Goal: Information Seeking & Learning: Learn about a topic

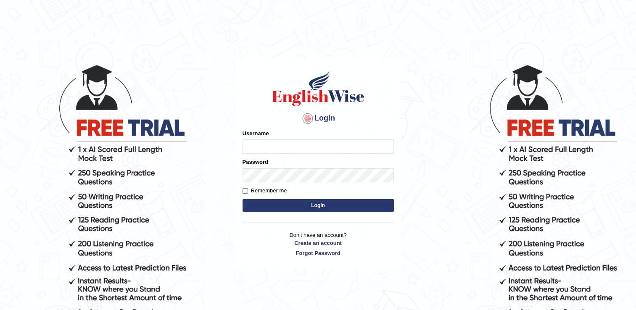
type input "Gurung28"
click at [263, 205] on button "Login" at bounding box center [317, 205] width 151 height 13
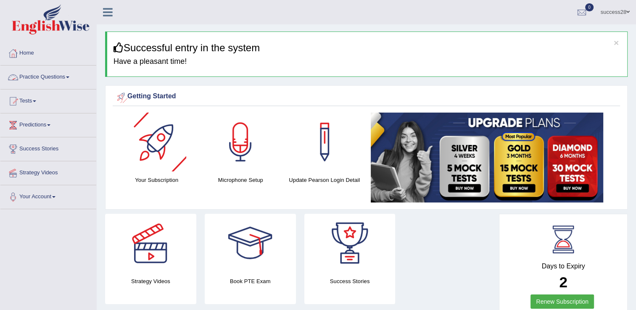
click at [69, 79] on link "Practice Questions" at bounding box center [48, 76] width 96 height 21
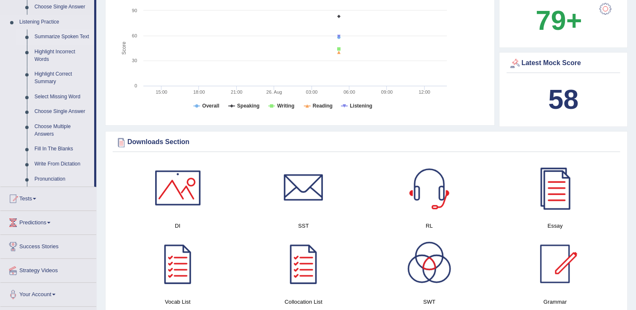
scroll to position [387, 0]
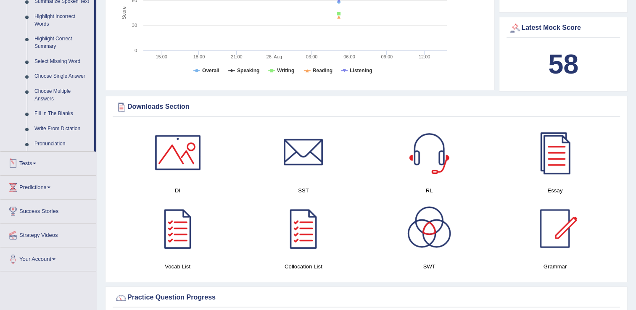
click at [37, 160] on link "Tests" at bounding box center [48, 162] width 96 height 21
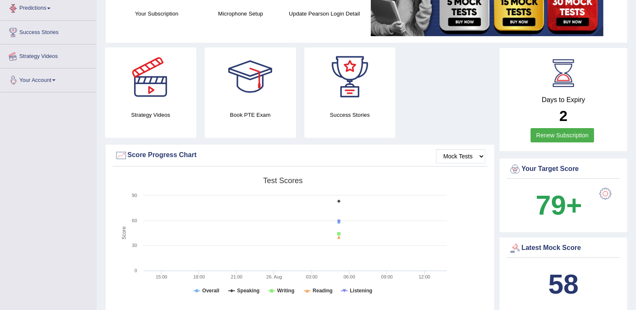
scroll to position [106, 0]
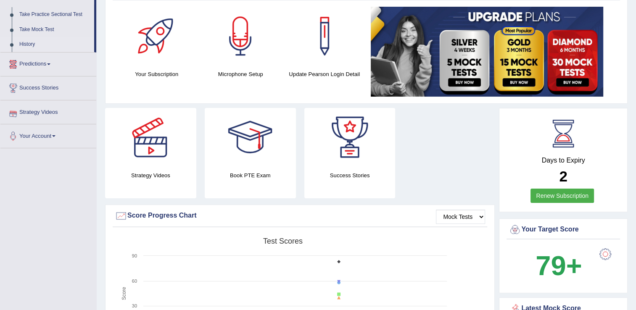
click at [27, 45] on link "History" at bounding box center [55, 44] width 79 height 15
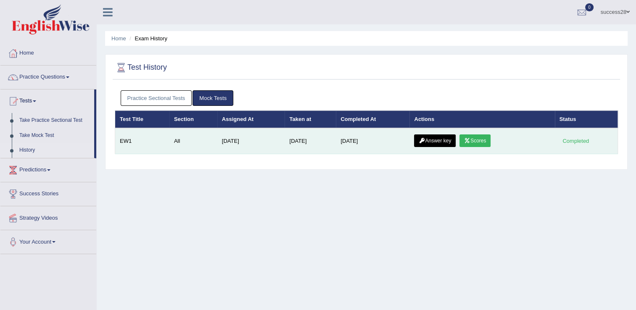
click at [445, 142] on link "Answer key" at bounding box center [435, 140] width 42 height 13
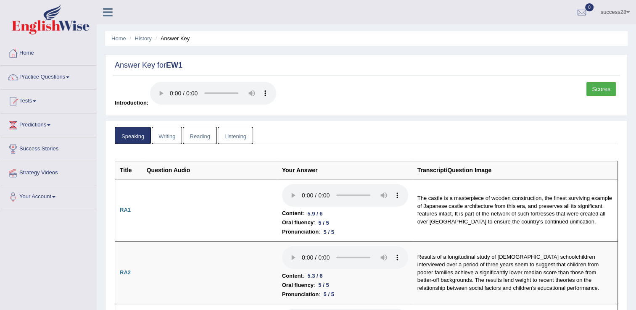
click at [171, 132] on link "Writing" at bounding box center [167, 135] width 30 height 17
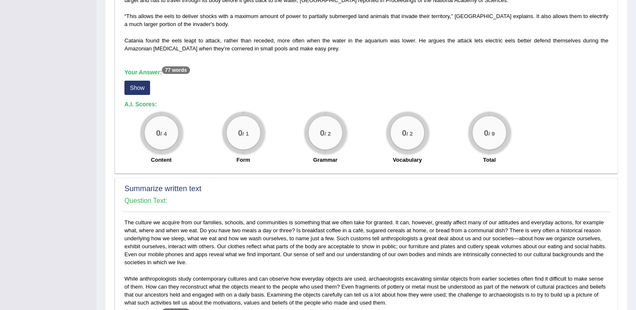
scroll to position [235, 0]
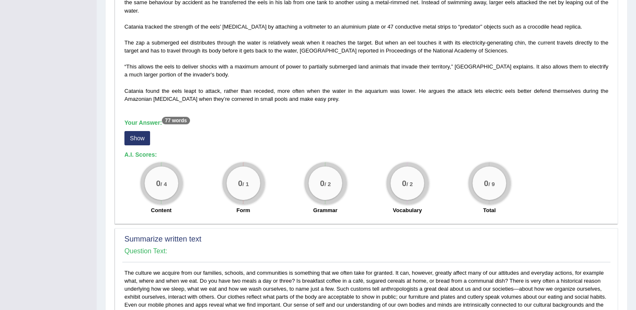
click at [140, 131] on button "Show" at bounding box center [137, 138] width 26 height 14
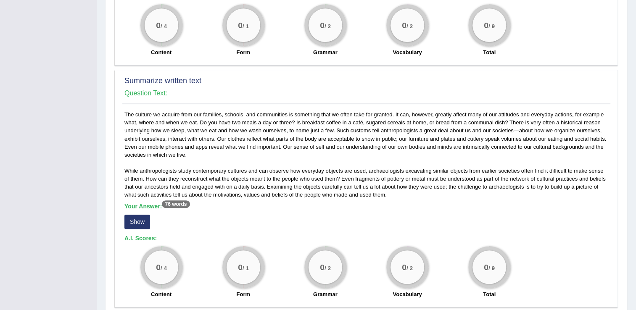
scroll to position [420, 0]
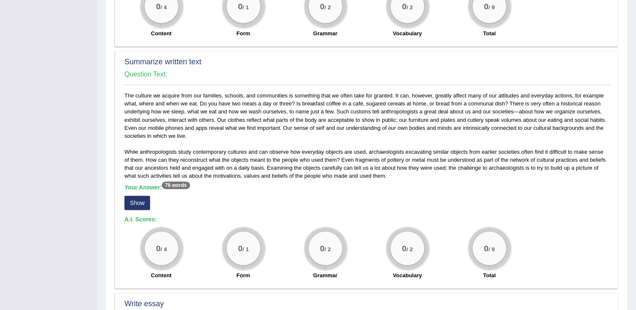
click at [141, 196] on button "Show" at bounding box center [137, 203] width 26 height 14
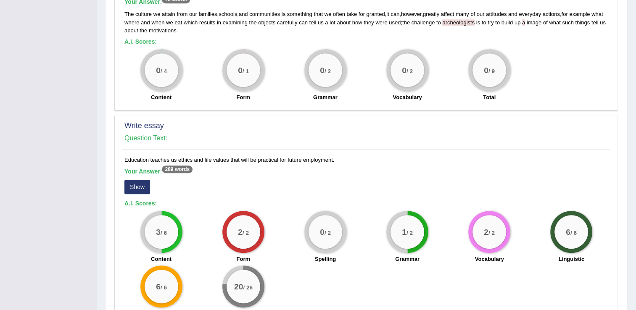
scroll to position [639, 0]
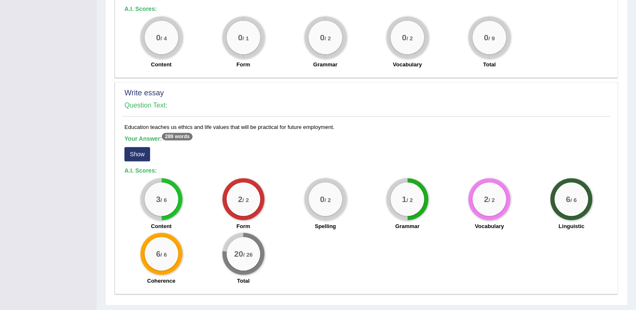
click at [139, 147] on button "Show" at bounding box center [137, 154] width 26 height 14
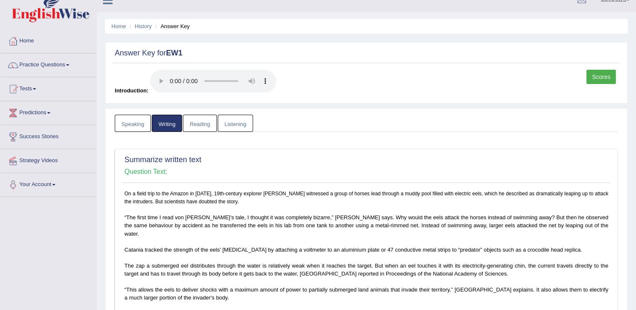
scroll to position [0, 0]
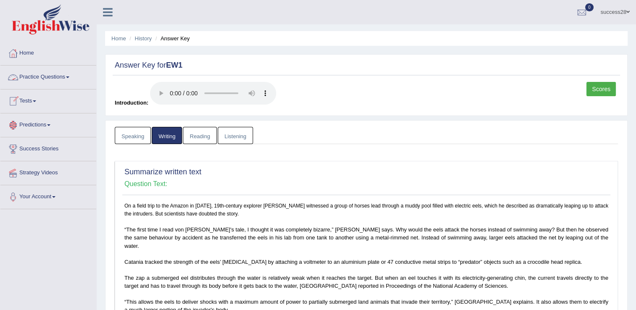
click at [59, 75] on link "Practice Questions" at bounding box center [48, 76] width 96 height 21
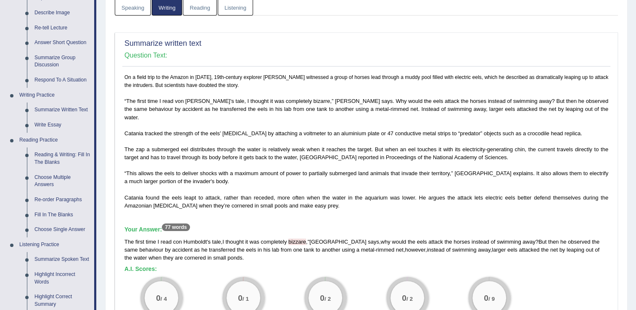
scroll to position [128, 0]
click at [45, 113] on link "Summarize Written Text" at bounding box center [62, 110] width 63 height 15
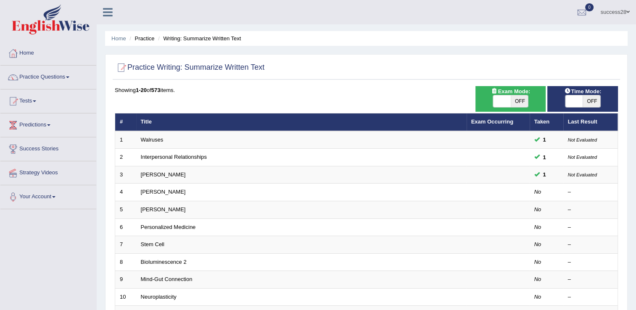
click at [572, 103] on span at bounding box center [574, 101] width 18 height 12
checkbox input "true"
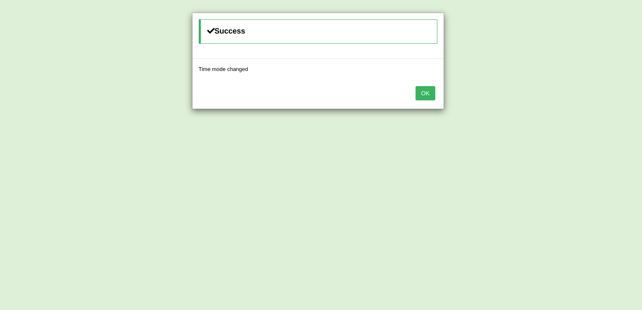
click at [430, 92] on button "OK" at bounding box center [425, 93] width 19 height 14
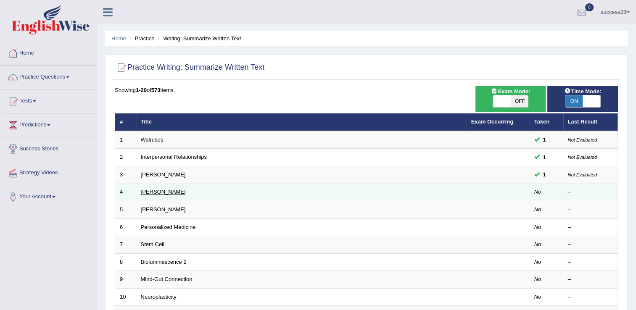
click at [161, 190] on link "[PERSON_NAME]" at bounding box center [163, 192] width 45 height 6
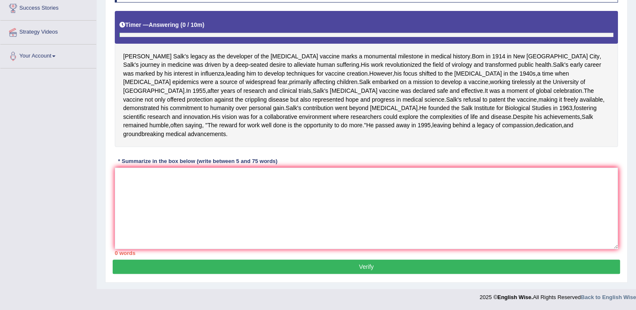
scroll to position [183, 0]
click at [174, 166] on div "Instructions: Read the passage below and summarize it using one sentence. Type …" at bounding box center [366, 115] width 507 height 290
click at [171, 169] on div "Instructions: Read the passage below and summarize it using one sentence. Type …" at bounding box center [366, 115] width 507 height 290
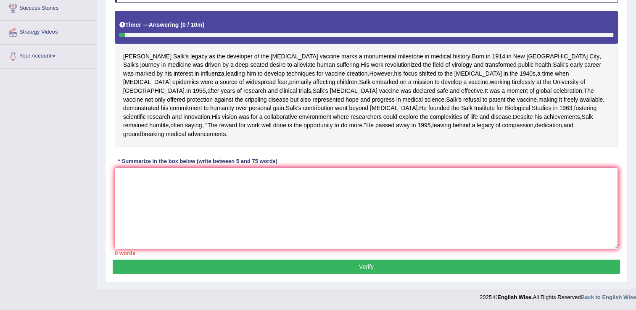
click at [171, 169] on textarea at bounding box center [366, 209] width 503 height 82
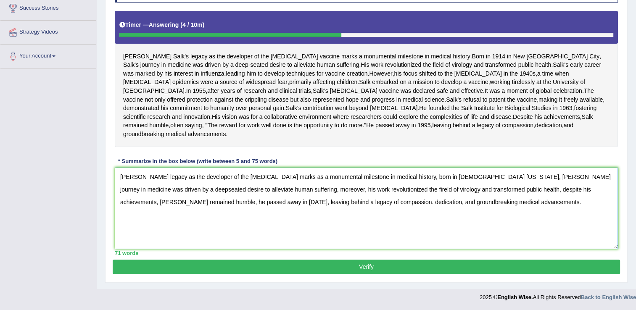
click at [315, 191] on textarea "Jonas Salk's legacy as the developer of the polio vaccine marks as a monumental…" at bounding box center [366, 209] width 503 height 82
click at [388, 200] on textarea "Jonas Salk's legacy as the developer of the polio vaccine marks as a monumental…" at bounding box center [366, 209] width 503 height 82
type textarea "Jonas Salk's legacy as the developer of the polio vaccine marks as a monumental…"
click at [430, 268] on button "Verify" at bounding box center [366, 267] width 507 height 14
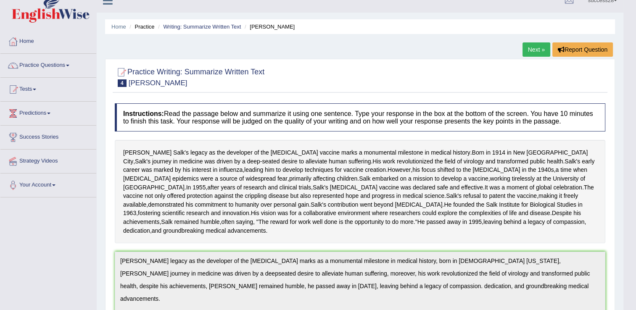
scroll to position [0, 0]
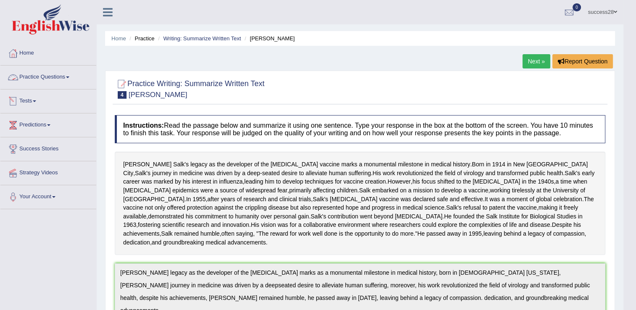
click at [60, 79] on link "Practice Questions" at bounding box center [48, 76] width 96 height 21
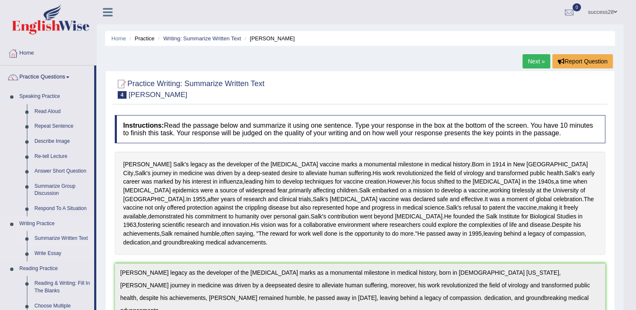
click at [40, 236] on link "Summarize Written Text" at bounding box center [62, 238] width 63 height 15
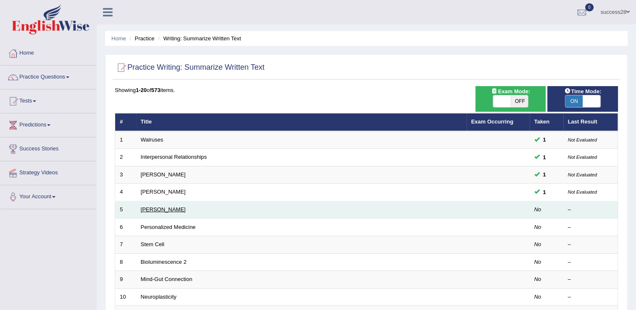
click at [175, 208] on link "[PERSON_NAME]" at bounding box center [163, 209] width 45 height 6
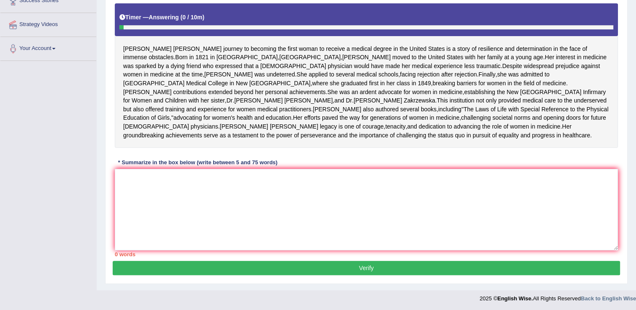
scroll to position [151, 0]
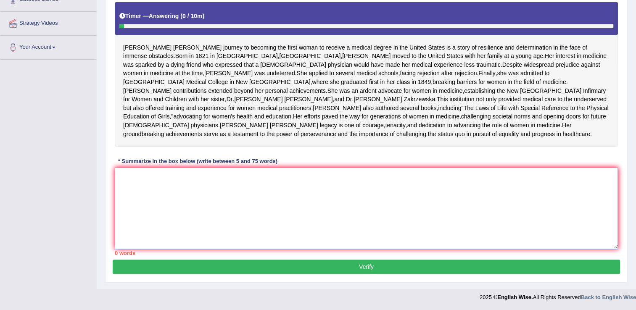
click at [170, 223] on textarea at bounding box center [366, 209] width 503 height 82
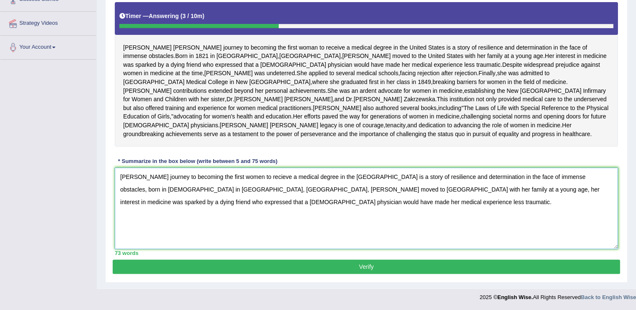
type textarea "[PERSON_NAME] journey to becoming the first women to recieve a medical degree i…"
click at [157, 274] on button "Verify" at bounding box center [366, 267] width 507 height 14
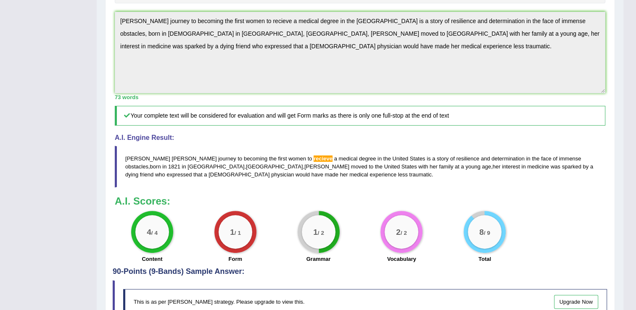
scroll to position [286, 0]
